Goal: Communication & Community: Answer question/provide support

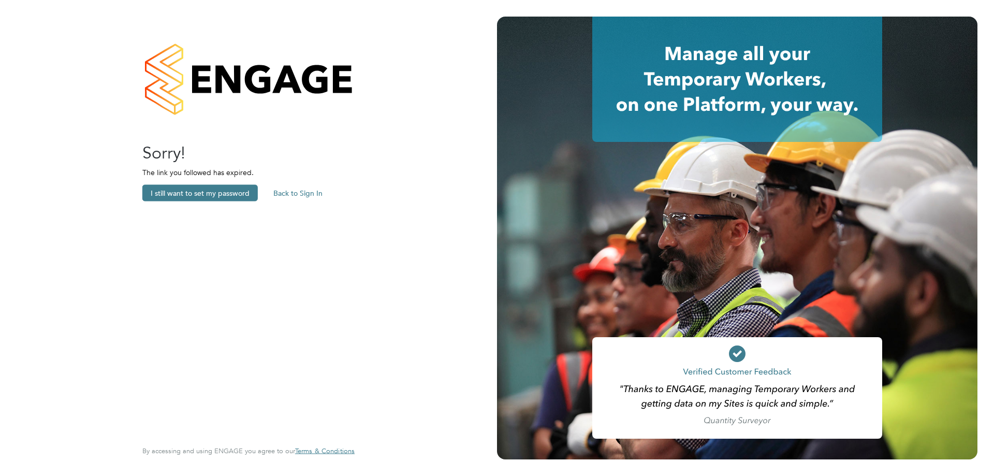
click at [297, 195] on button "Back to Sign In" at bounding box center [298, 193] width 66 height 17
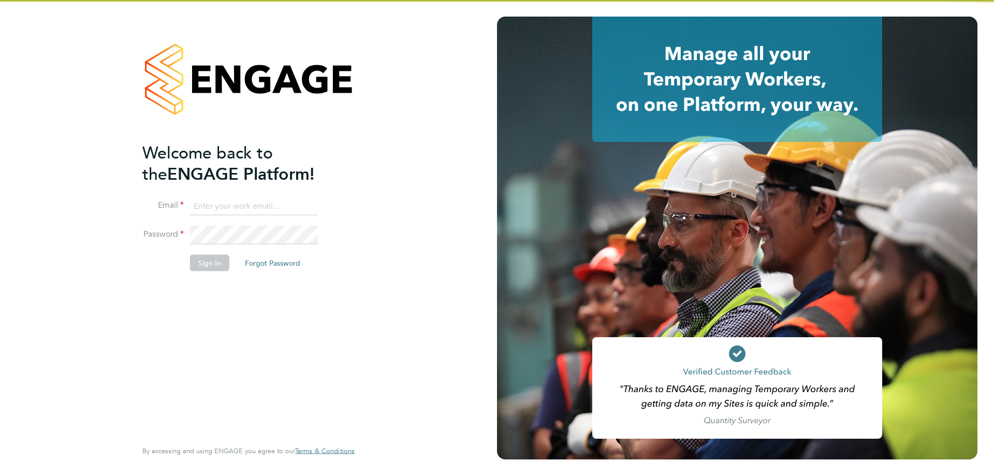
type input "[PERSON_NAME][EMAIL_ADDRESS][DOMAIN_NAME]"
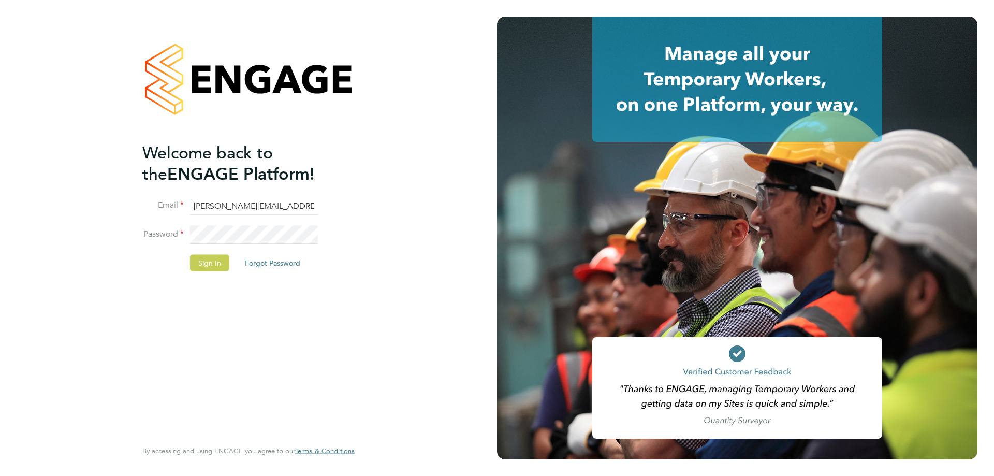
click at [212, 258] on button "Sign In" at bounding box center [209, 262] width 39 height 17
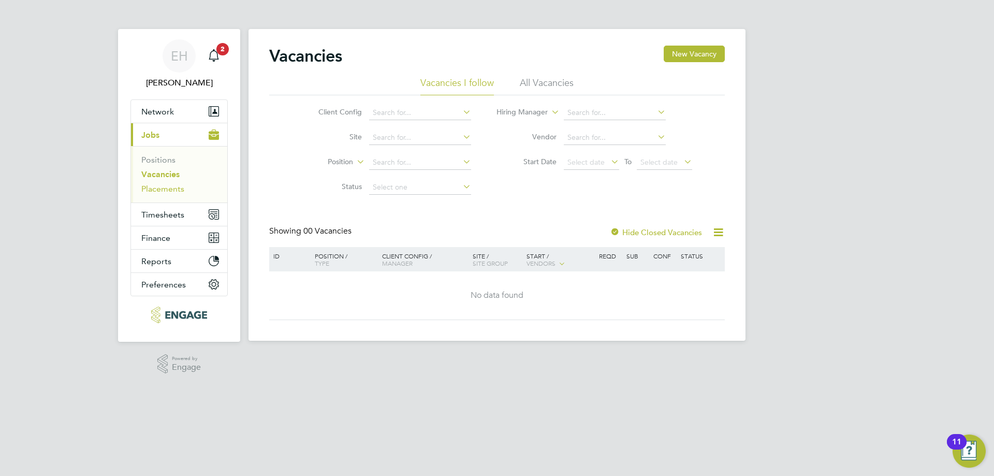
click at [173, 189] on link "Placements" at bounding box center [162, 189] width 43 height 10
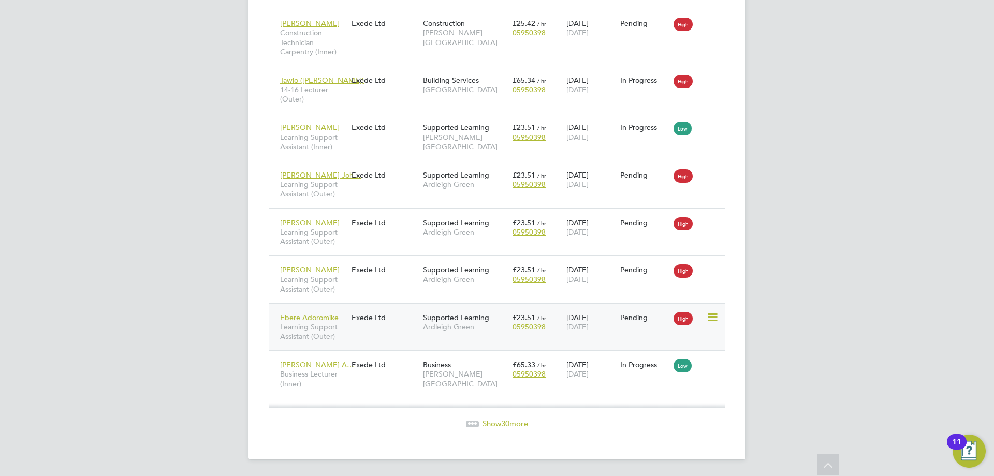
click at [360, 330] on div "Ebere Adoromike Learning Support Assistant (Outer) Exede Ltd Supported Learning…" at bounding box center [496, 327] width 455 height 48
click at [333, 320] on span "Ebere Adoromike" at bounding box center [309, 317] width 58 height 9
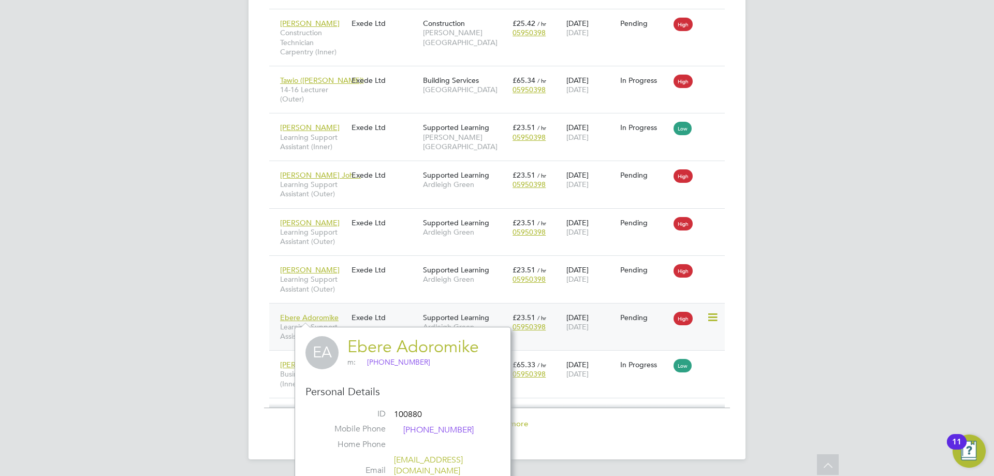
click at [412, 318] on div "Exede Ltd" at bounding box center [384, 317] width 71 height 20
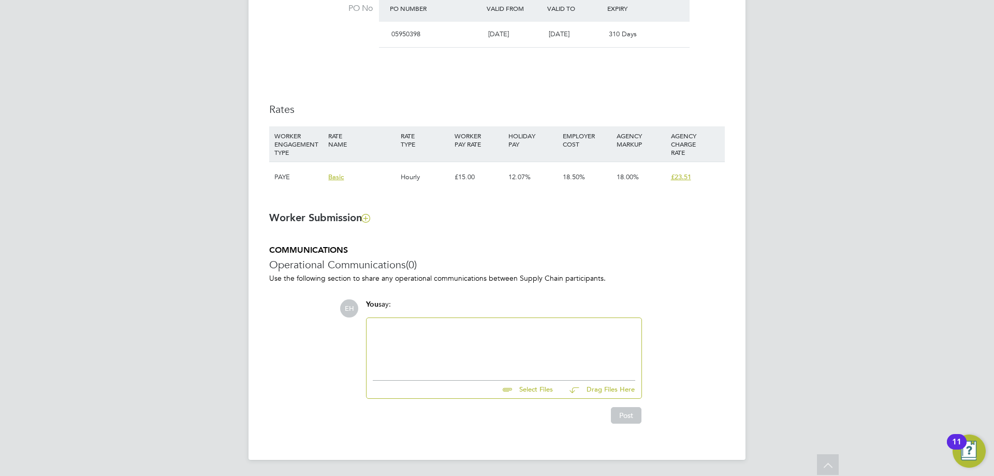
scroll to position [632, 0]
click at [406, 335] on div at bounding box center [504, 345] width 262 height 45
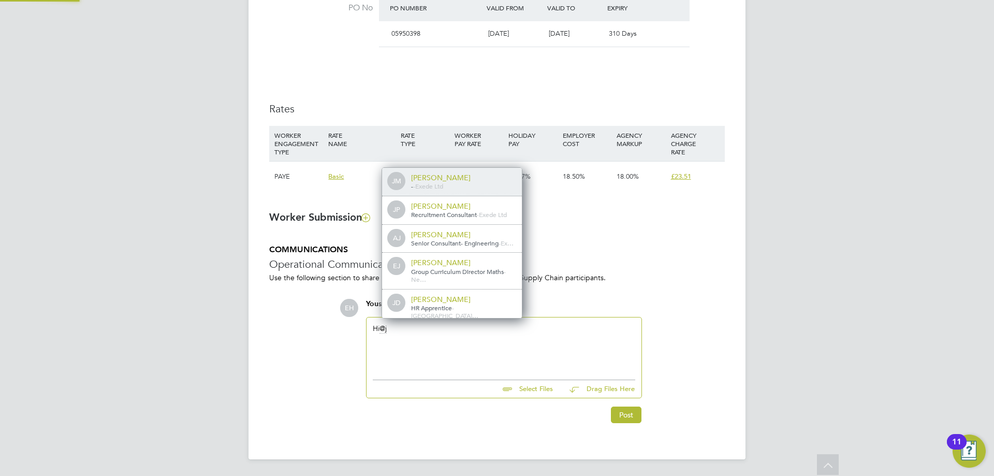
scroll to position [8, 104]
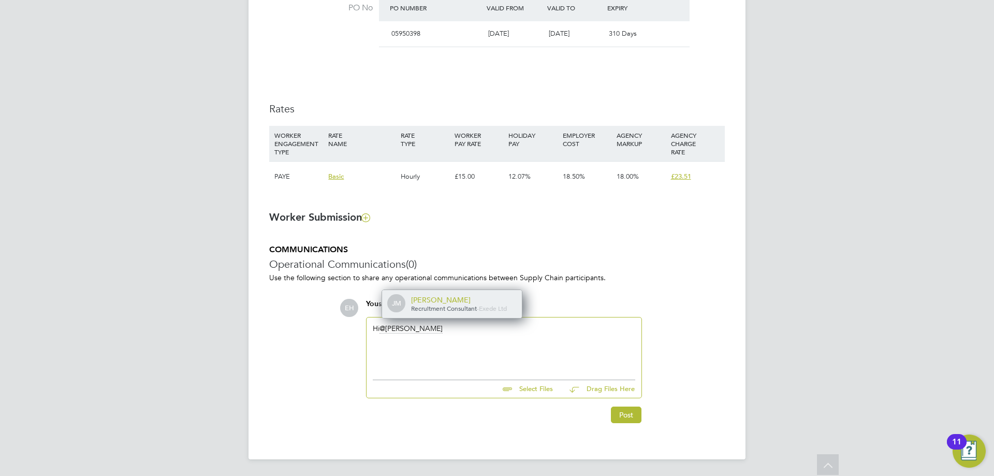
click at [461, 301] on div "[PERSON_NAME]" at bounding box center [463, 299] width 104 height 9
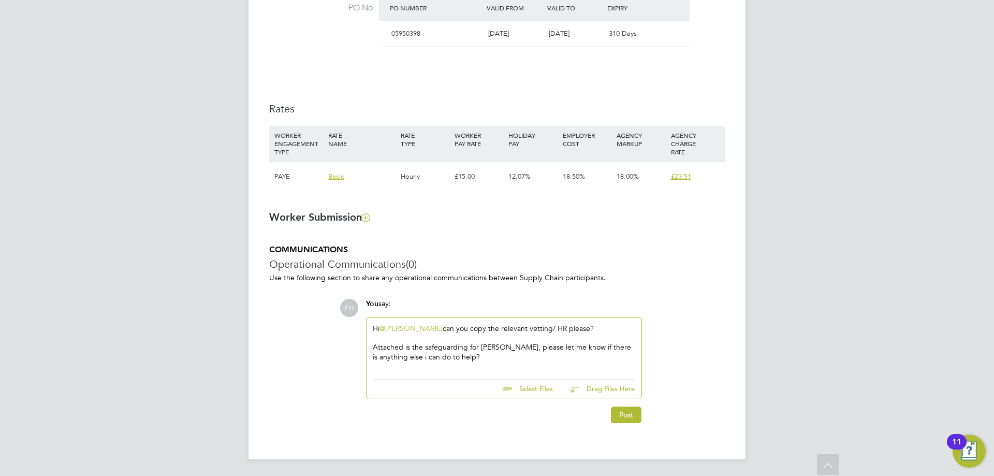
click at [452, 353] on div "Attached is the safeguarding for Ebere Florence Adaromike, please let me know i…" at bounding box center [504, 351] width 262 height 19
click at [510, 355] on div "Attached is the safeguarding for Ebere Florence Adaromike, please let me know i…" at bounding box center [504, 351] width 262 height 19
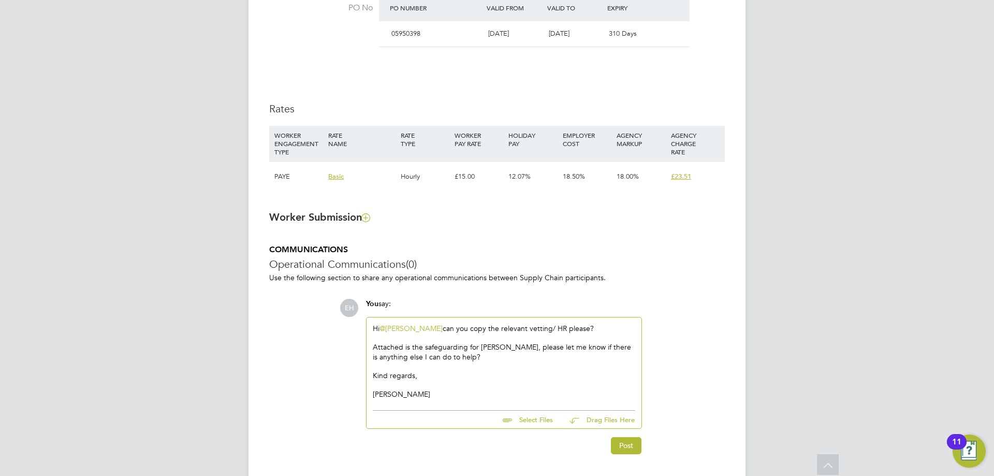
click at [541, 421] on input "file" at bounding box center [557, 417] width 155 height 14
type input "C:\fakepath\100880---Ebere---JM-Xede (1).pdf"
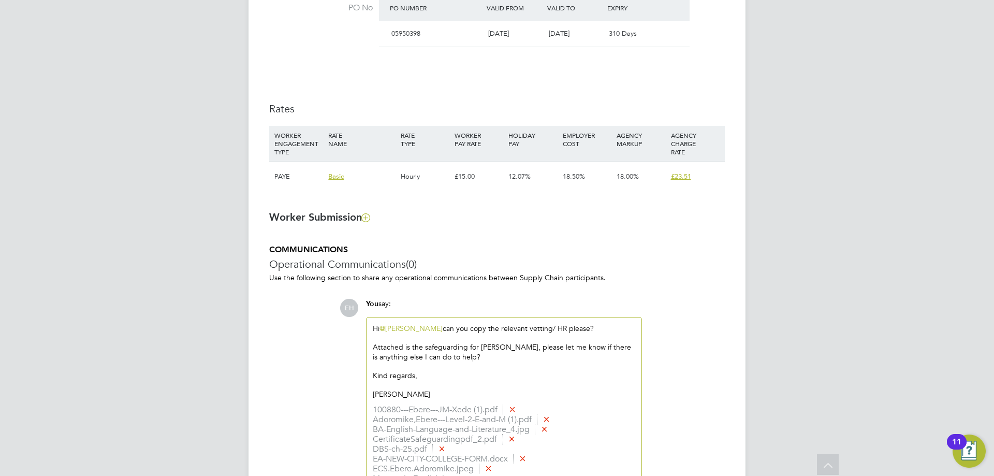
click at [511, 358] on div "Attached is the safeguarding for Ebere Florence Adaromike, please let me know i…" at bounding box center [504, 351] width 262 height 19
click at [494, 377] on div "Just to let you know, her RTW is up o" at bounding box center [504, 375] width 262 height 9
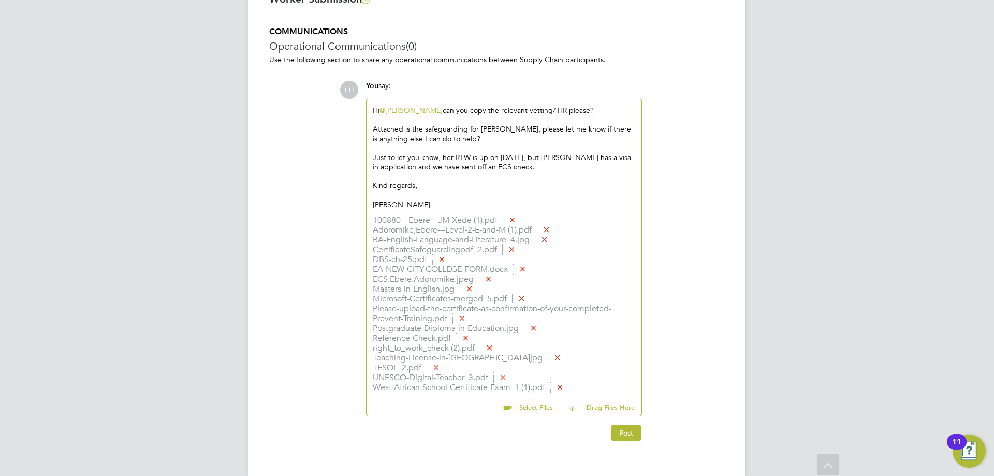
scroll to position [868, 0]
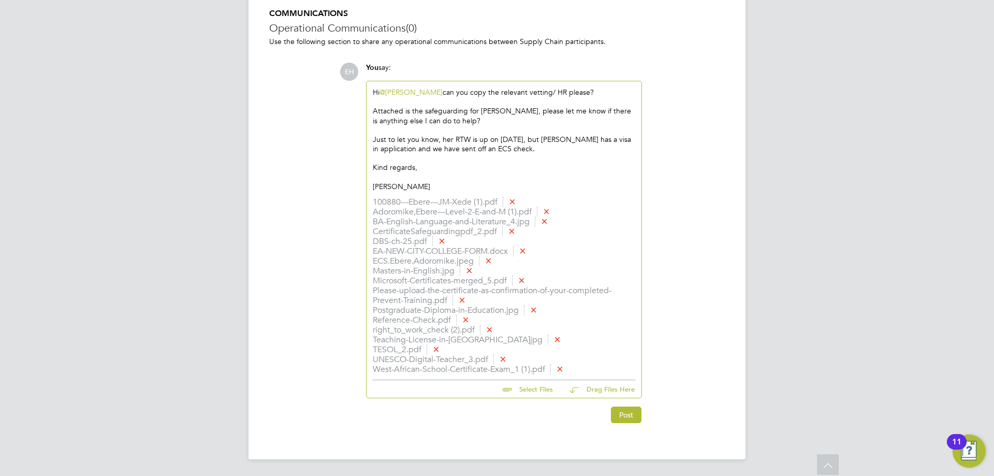
click at [542, 110] on div "Attached is the safeguarding for Ebere Florence Adaromike, please let me know i…" at bounding box center [504, 115] width 262 height 19
click at [622, 414] on button "Post" at bounding box center [626, 414] width 31 height 17
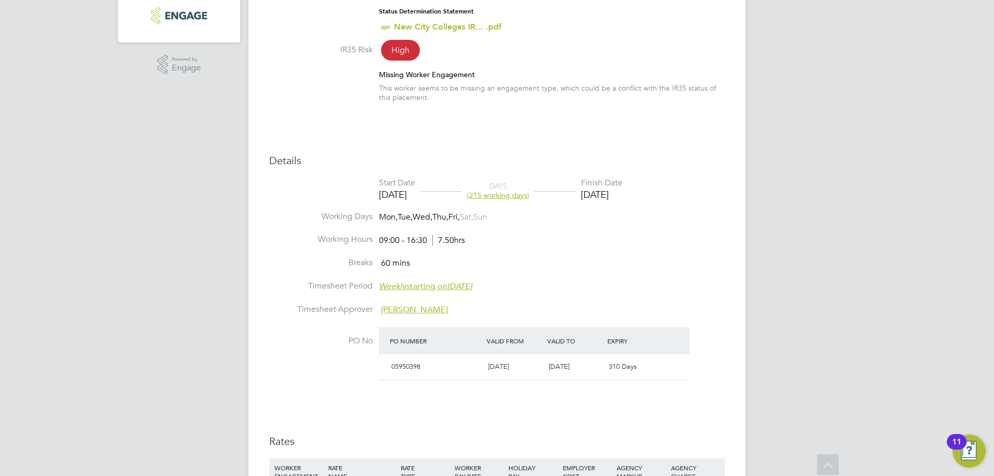
scroll to position [0, 0]
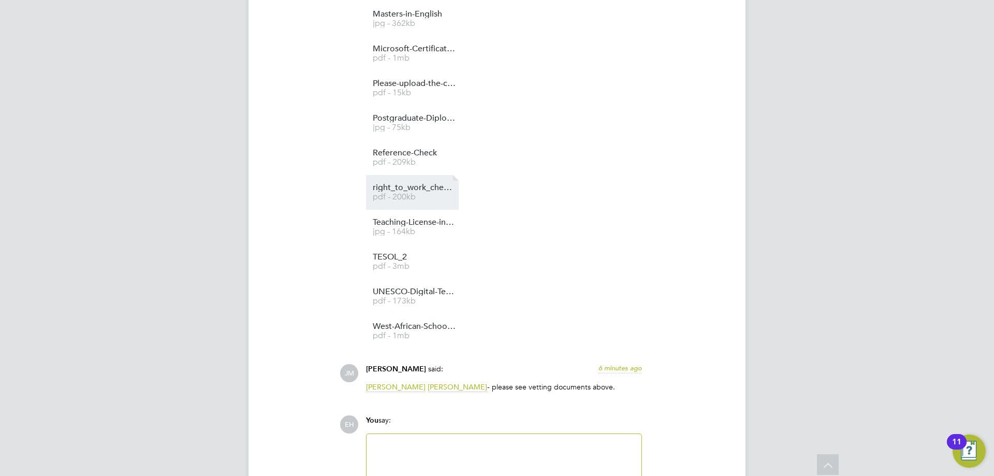
scroll to position [1429, 0]
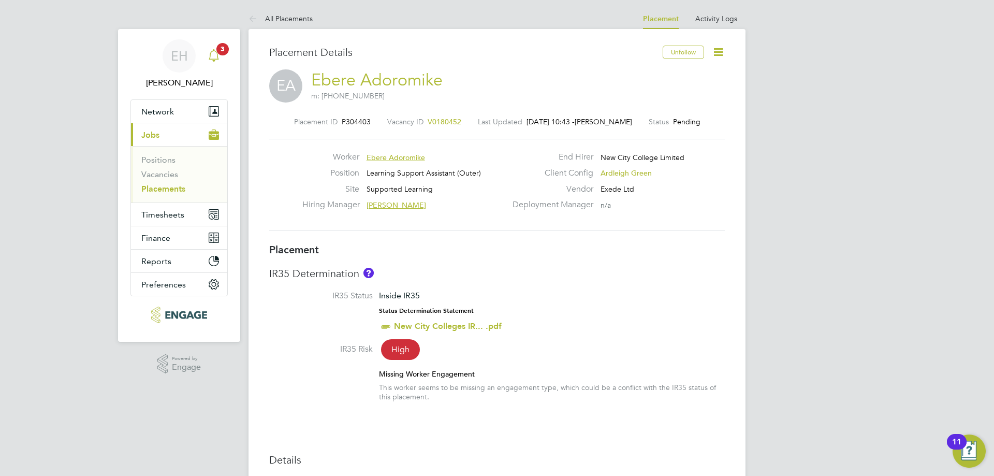
click at [223, 53] on span "3" at bounding box center [222, 49] width 12 height 12
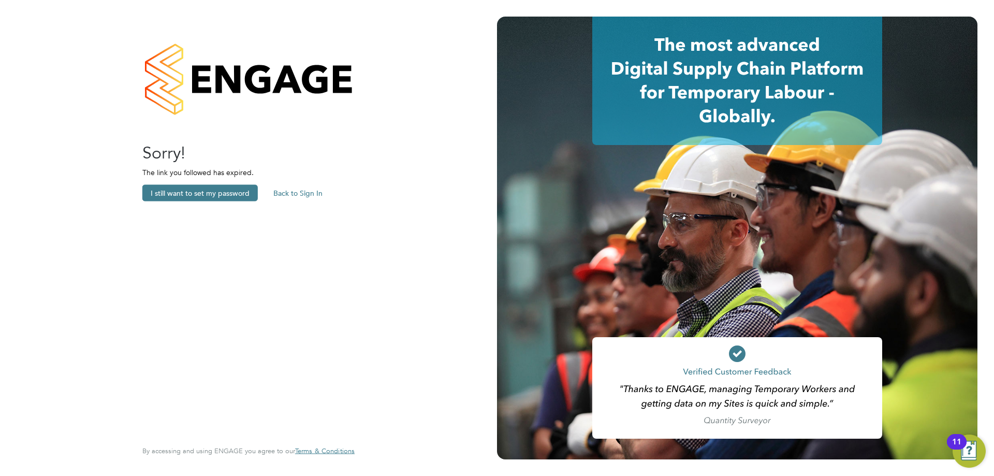
click at [313, 190] on button "Back to Sign In" at bounding box center [298, 193] width 66 height 17
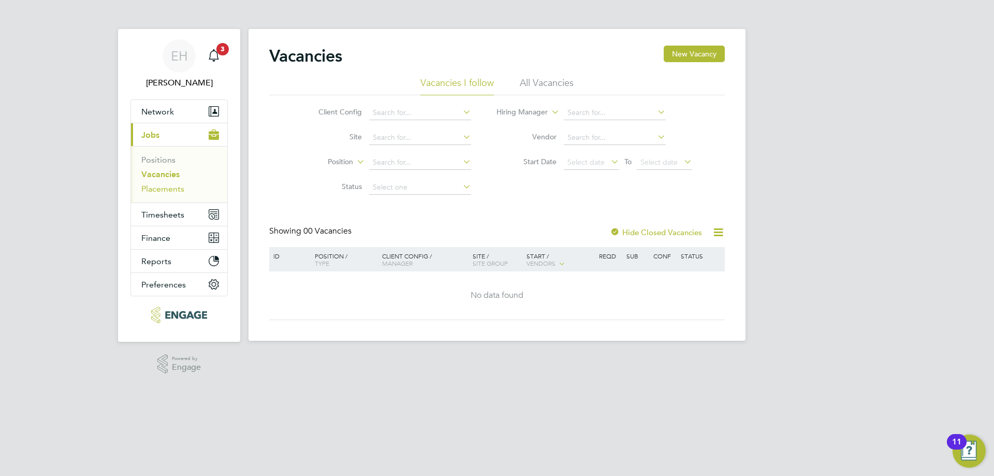
click at [173, 190] on link "Placements" at bounding box center [162, 189] width 43 height 10
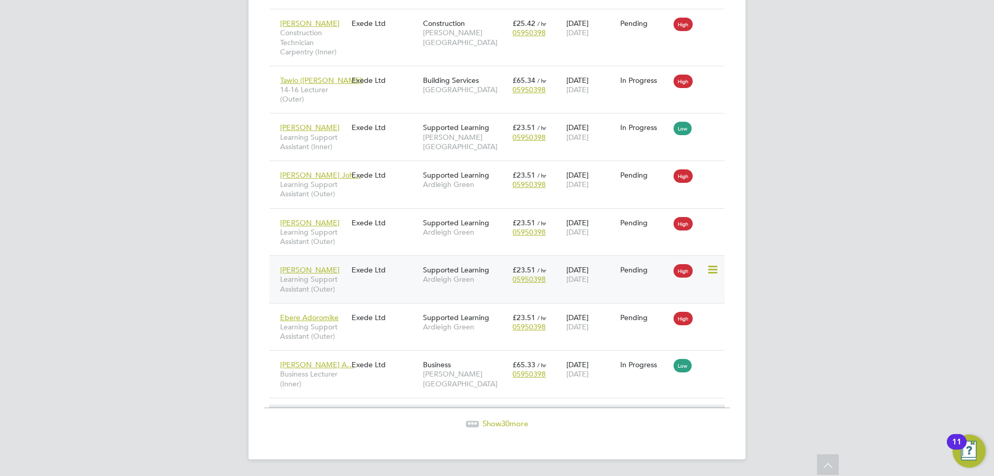
click at [500, 287] on div "Supported Learning Ardleigh Green" at bounding box center [465, 274] width 90 height 29
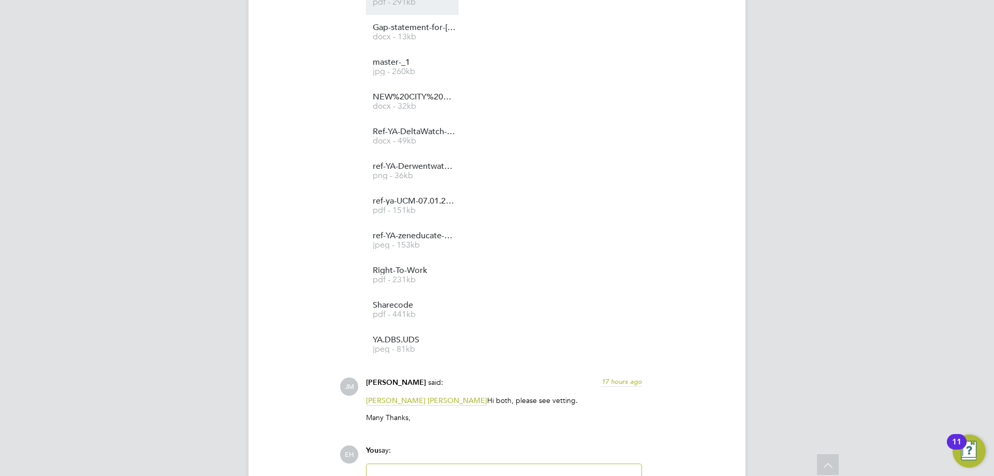
scroll to position [1233, 0]
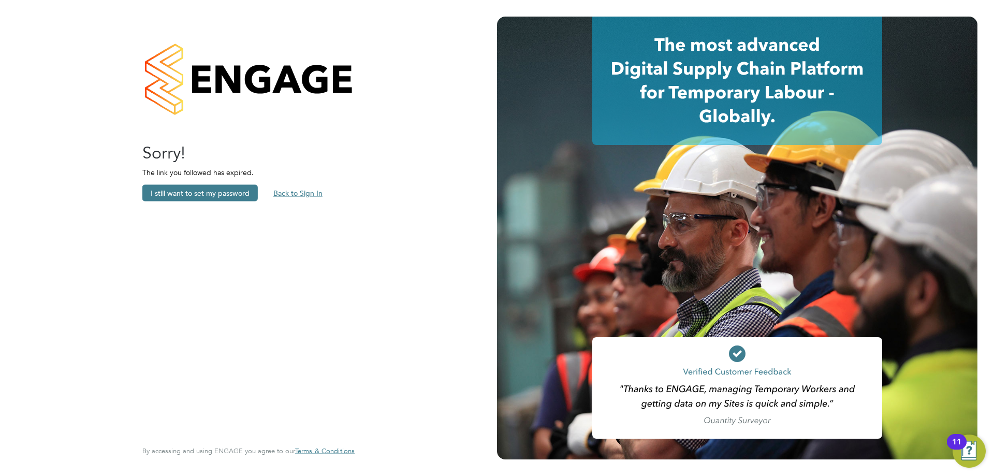
click at [292, 189] on button "Back to Sign In" at bounding box center [298, 193] width 66 height 17
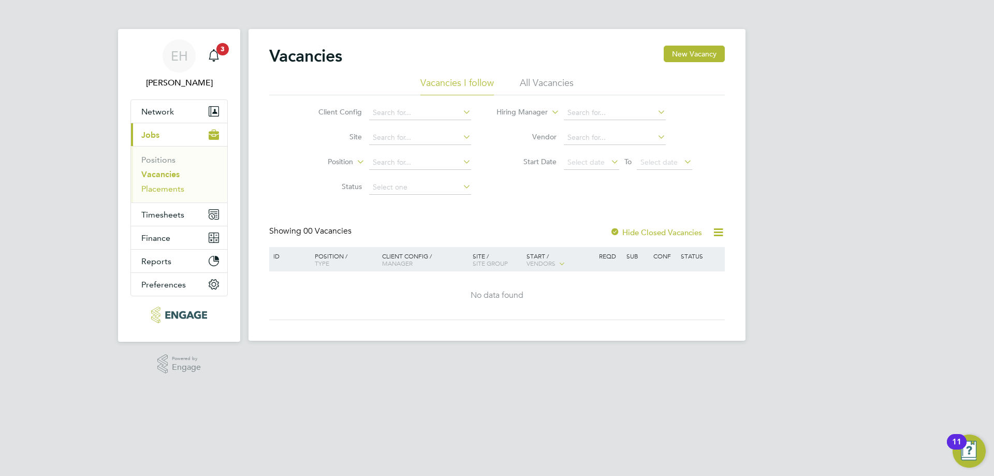
click at [168, 188] on link "Placements" at bounding box center [162, 189] width 43 height 10
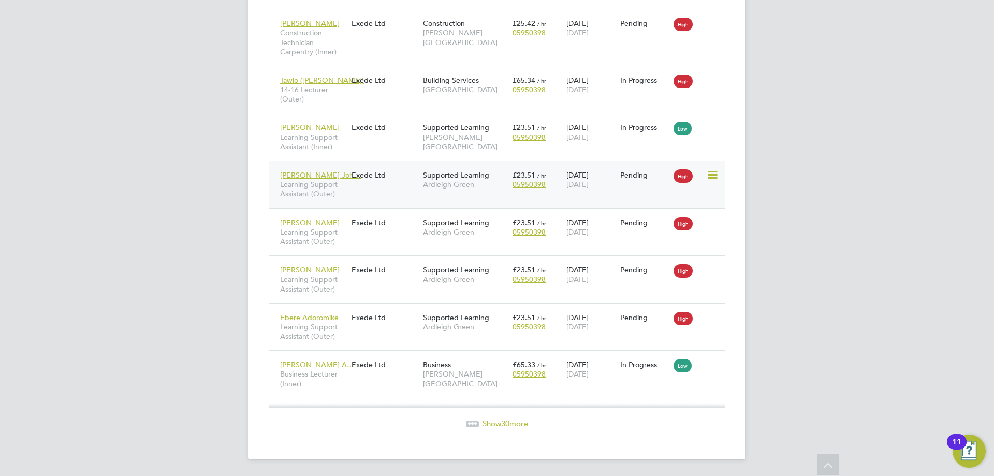
click at [399, 176] on div "Exede Ltd" at bounding box center [384, 175] width 71 height 20
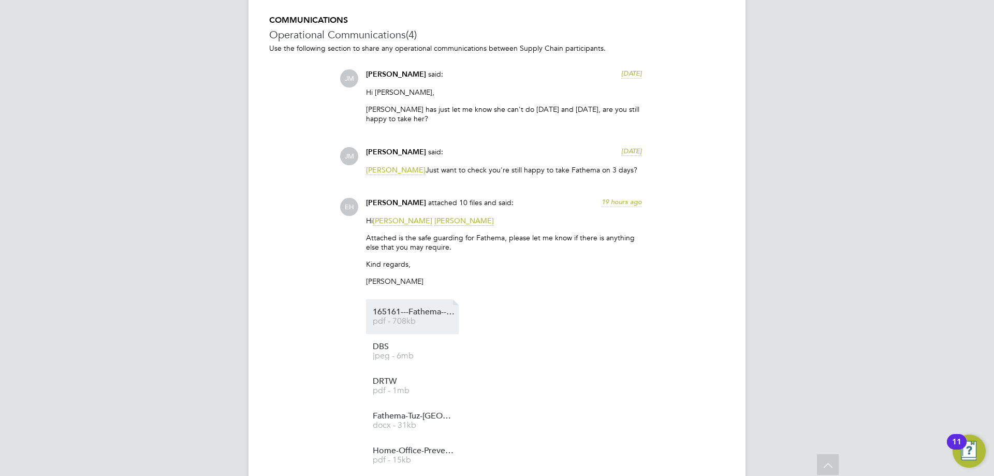
scroll to position [880, 0]
